Goal: Transaction & Acquisition: Book appointment/travel/reservation

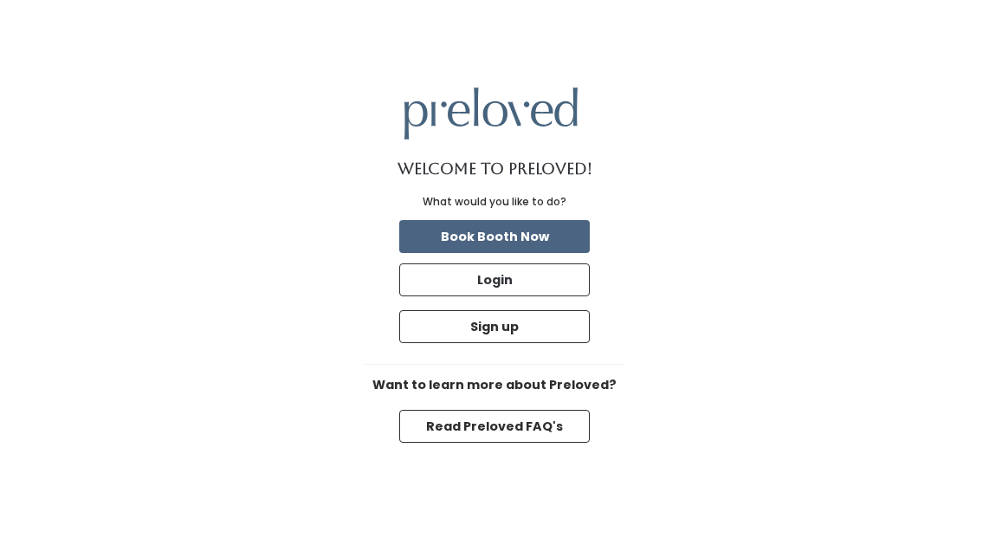
click at [563, 237] on button "Book Booth Now" at bounding box center [494, 236] width 191 height 33
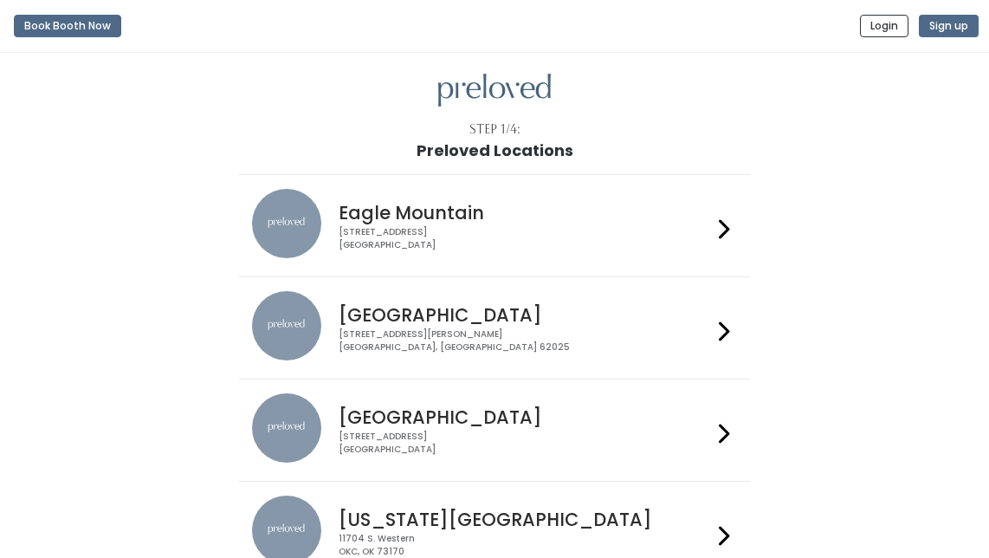
click at [731, 326] on div at bounding box center [724, 328] width 25 height 74
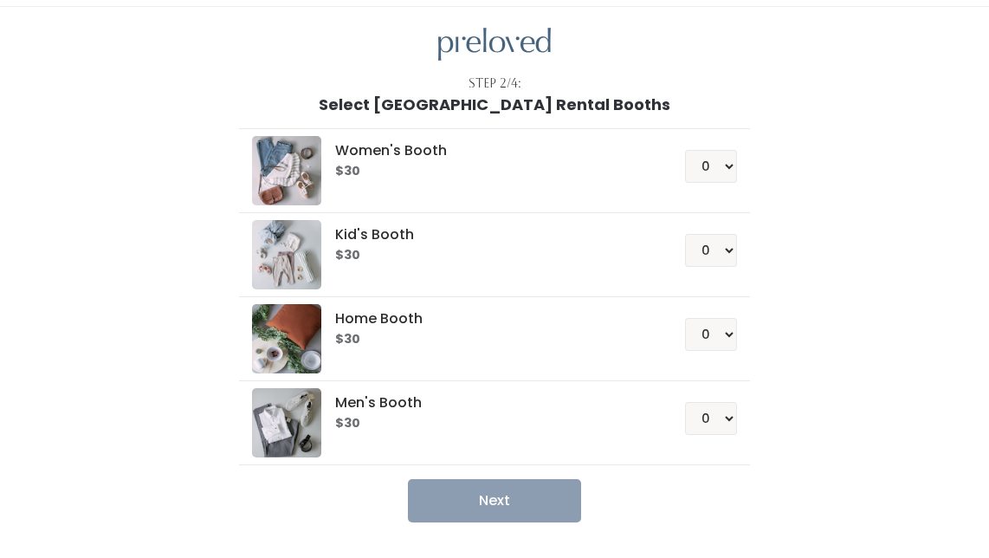
scroll to position [54, 0]
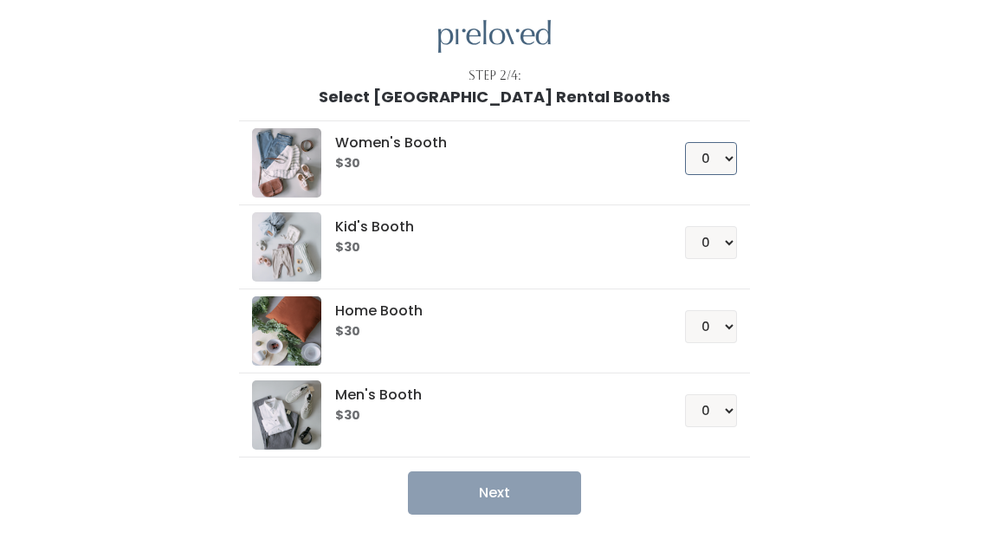
select select "1"
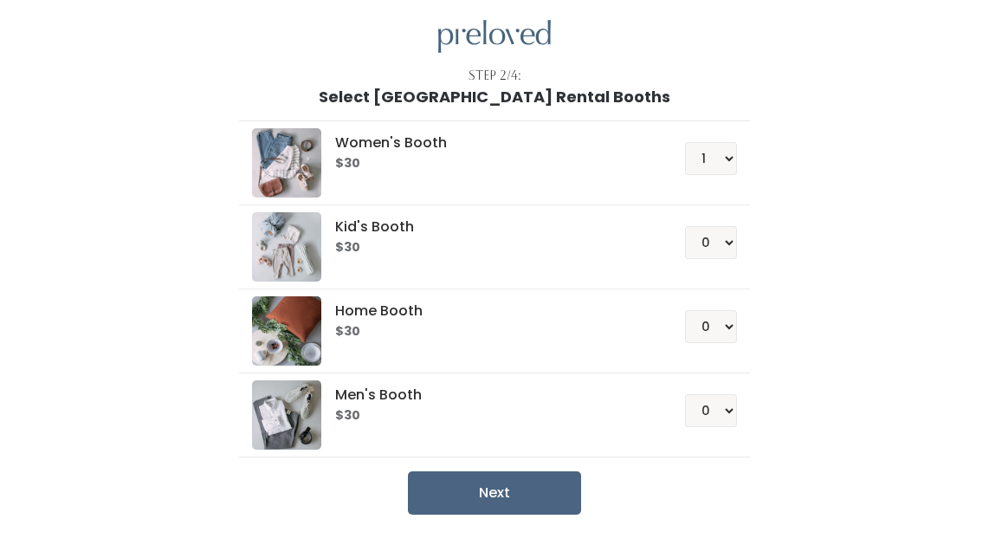
click at [541, 496] on button "Next" at bounding box center [494, 492] width 173 height 43
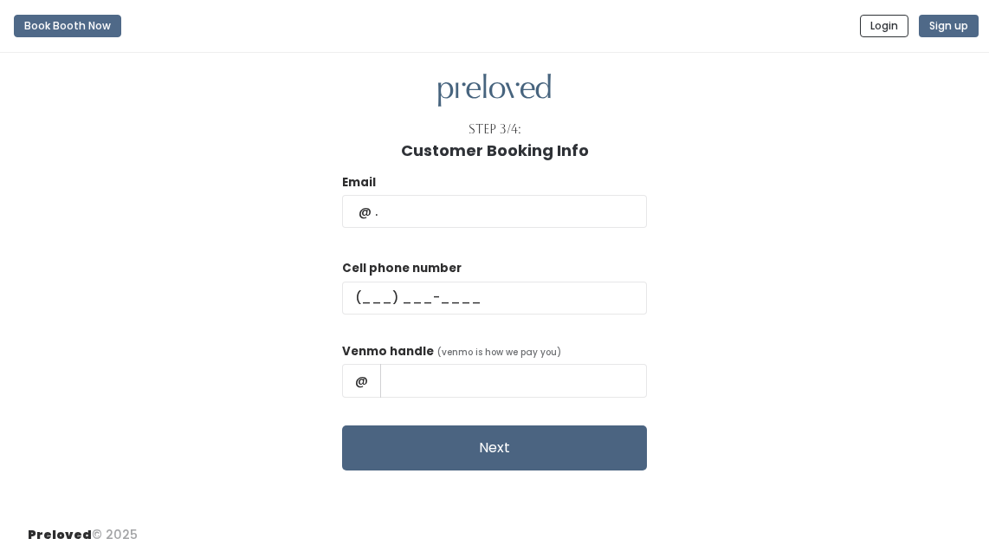
click at [541, 447] on button "Next" at bounding box center [494, 447] width 305 height 45
